Goal: Task Accomplishment & Management: Manage account settings

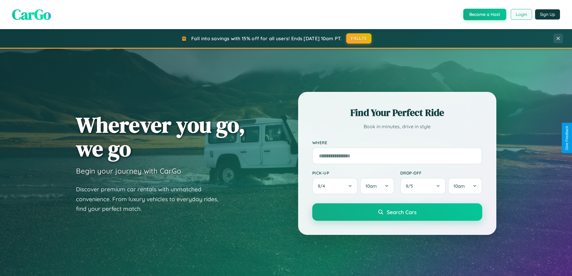
click at [521, 14] on button "Login" at bounding box center [521, 14] width 21 height 11
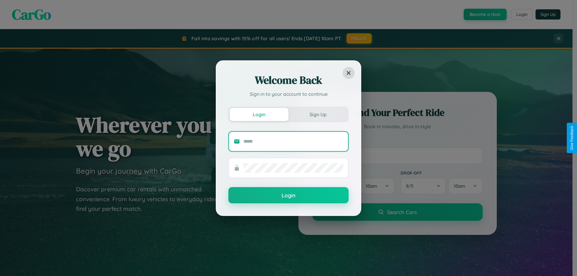
click at [293, 141] on input "text" at bounding box center [293, 142] width 100 height 10
type input "**********"
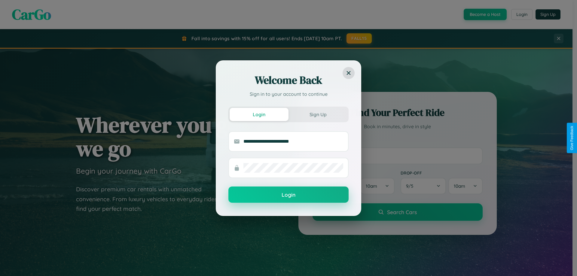
click at [288, 195] on button "Login" at bounding box center [288, 195] width 120 height 16
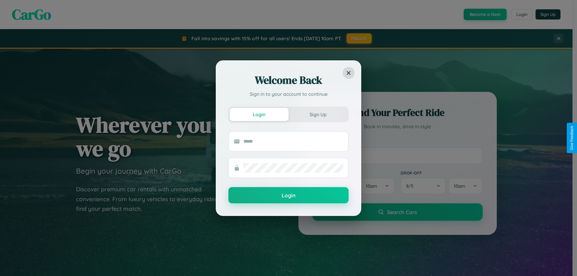
scroll to position [259, 0]
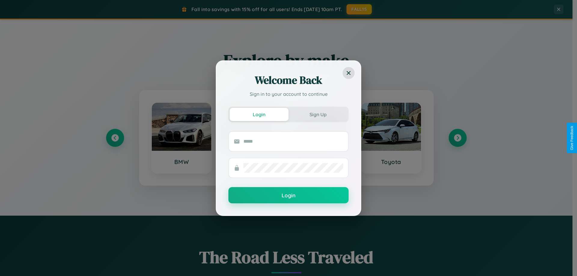
click at [457, 138] on div "Welcome Back Sign in to your account to continue Login Sign Up Login" at bounding box center [288, 138] width 577 height 276
click at [359, 9] on div "Welcome Back Sign in to your account to continue Login Sign Up Login" at bounding box center [288, 138] width 577 height 276
